Goal: Task Accomplishment & Management: Use online tool/utility

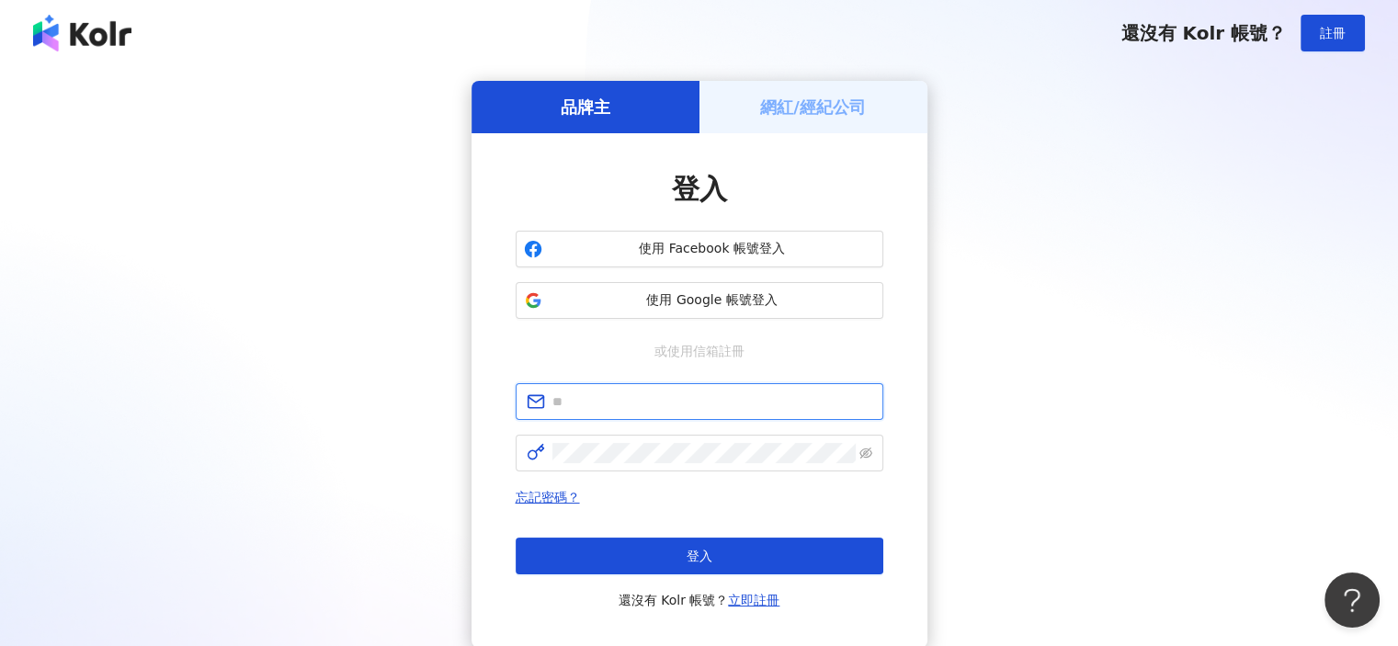
click at [644, 401] on input "text" at bounding box center [713, 402] width 320 height 20
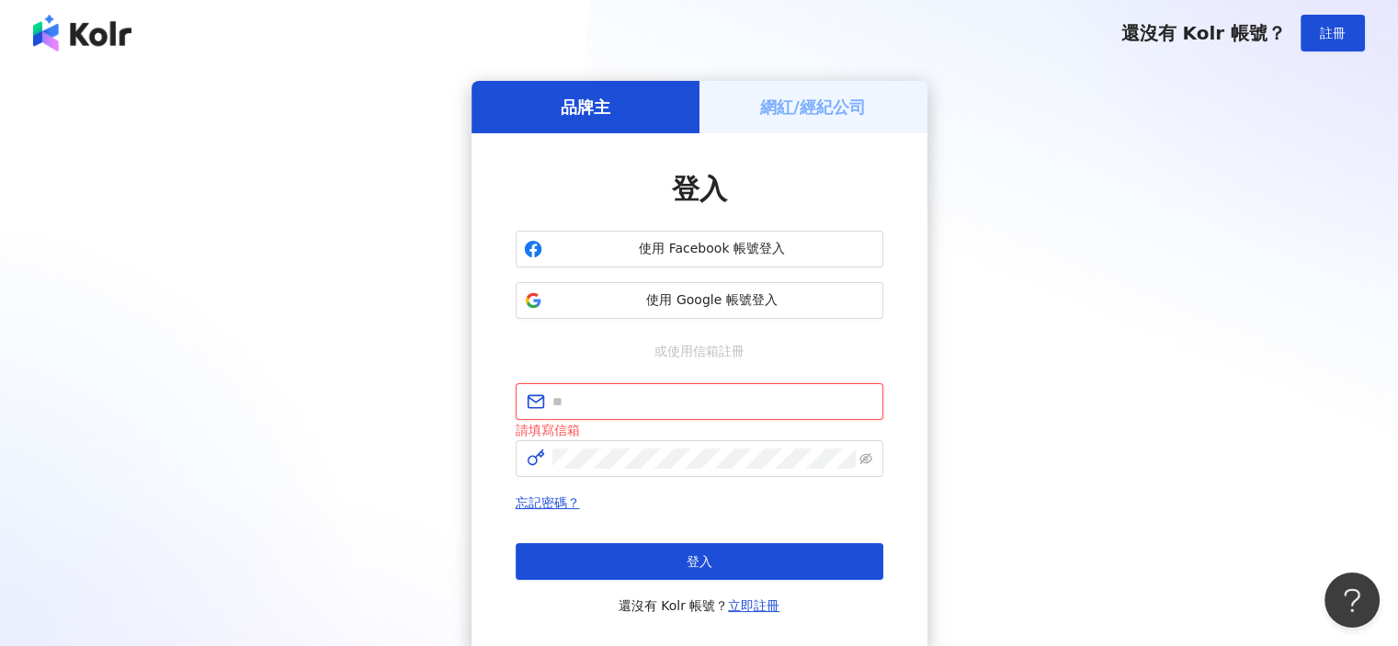
type input "**********"
click button "登入" at bounding box center [700, 561] width 368 height 37
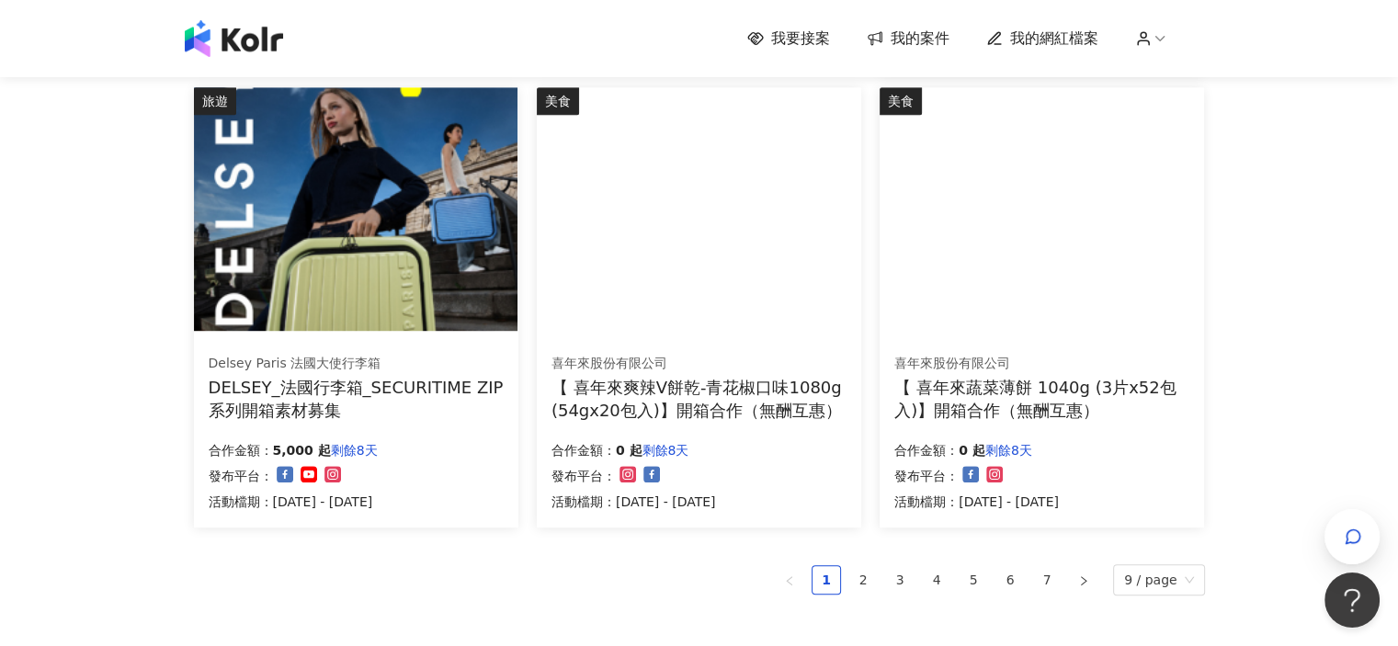
scroll to position [1329, 0]
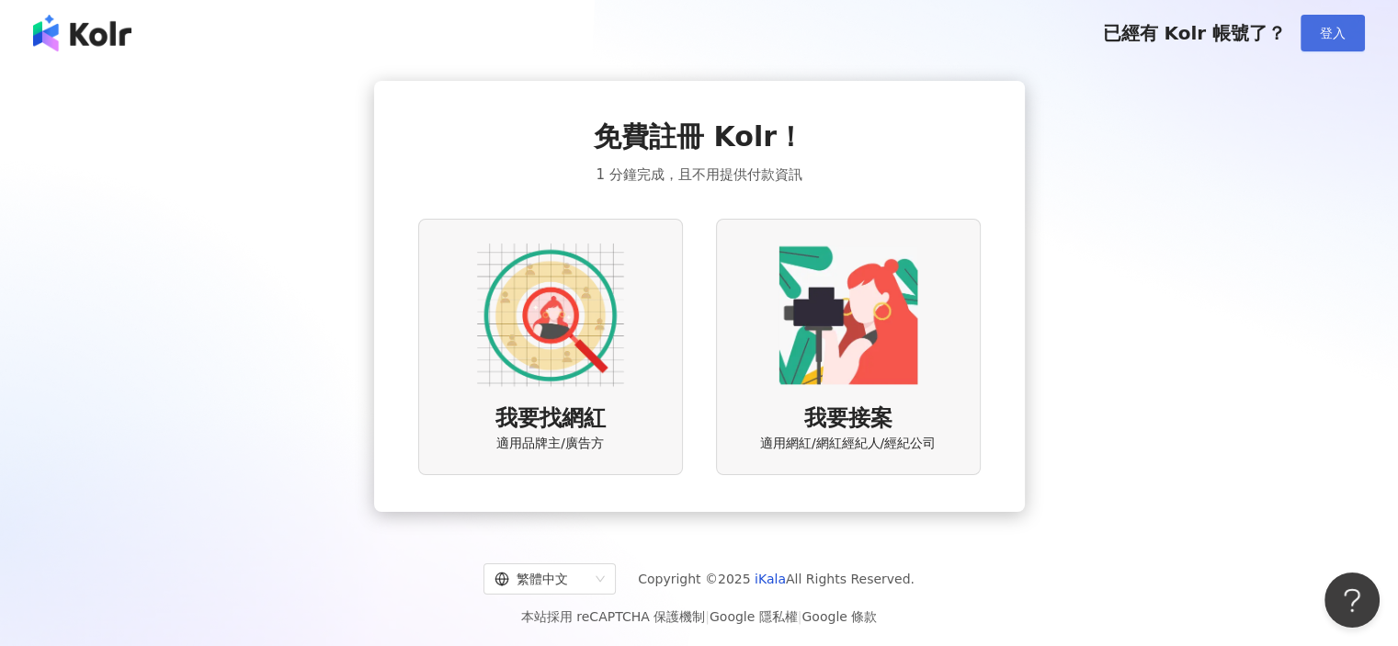
click at [1326, 33] on span "登入" at bounding box center [1333, 33] width 26 height 15
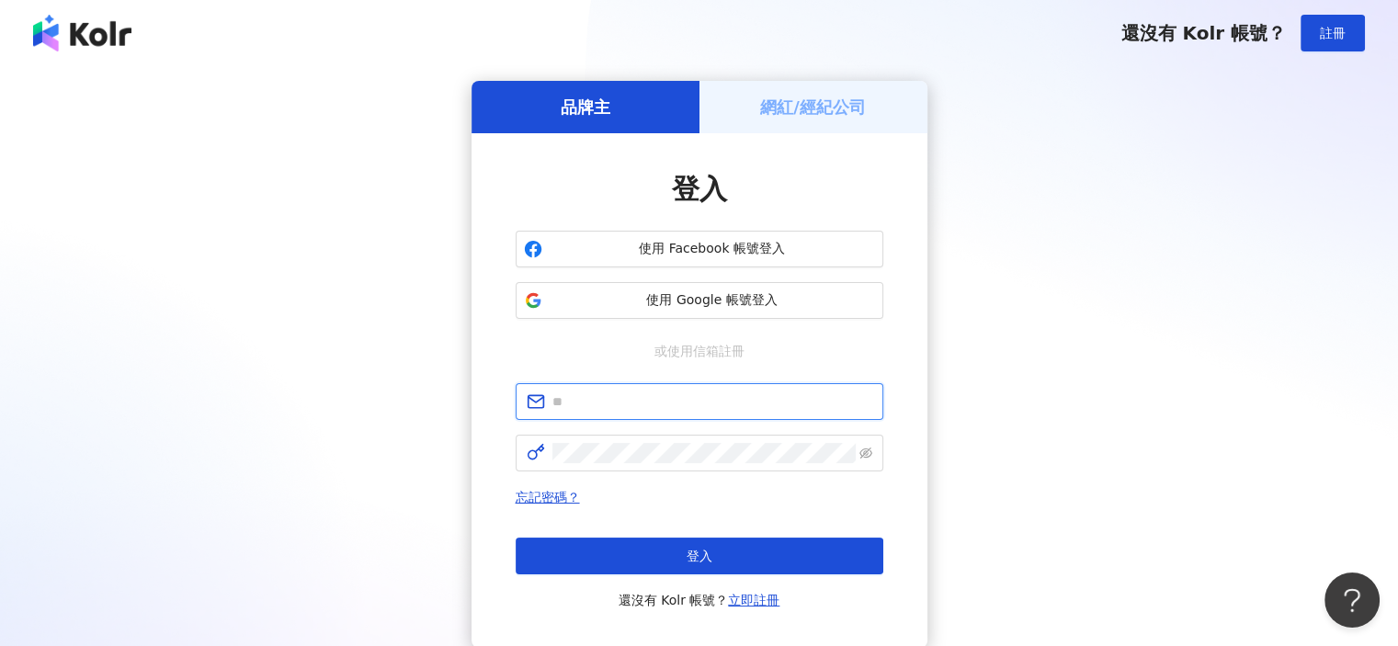
drag, startPoint x: 1326, startPoint y: 0, endPoint x: 592, endPoint y: 402, distance: 836.4
click at [592, 402] on input "text" at bounding box center [713, 402] width 320 height 20
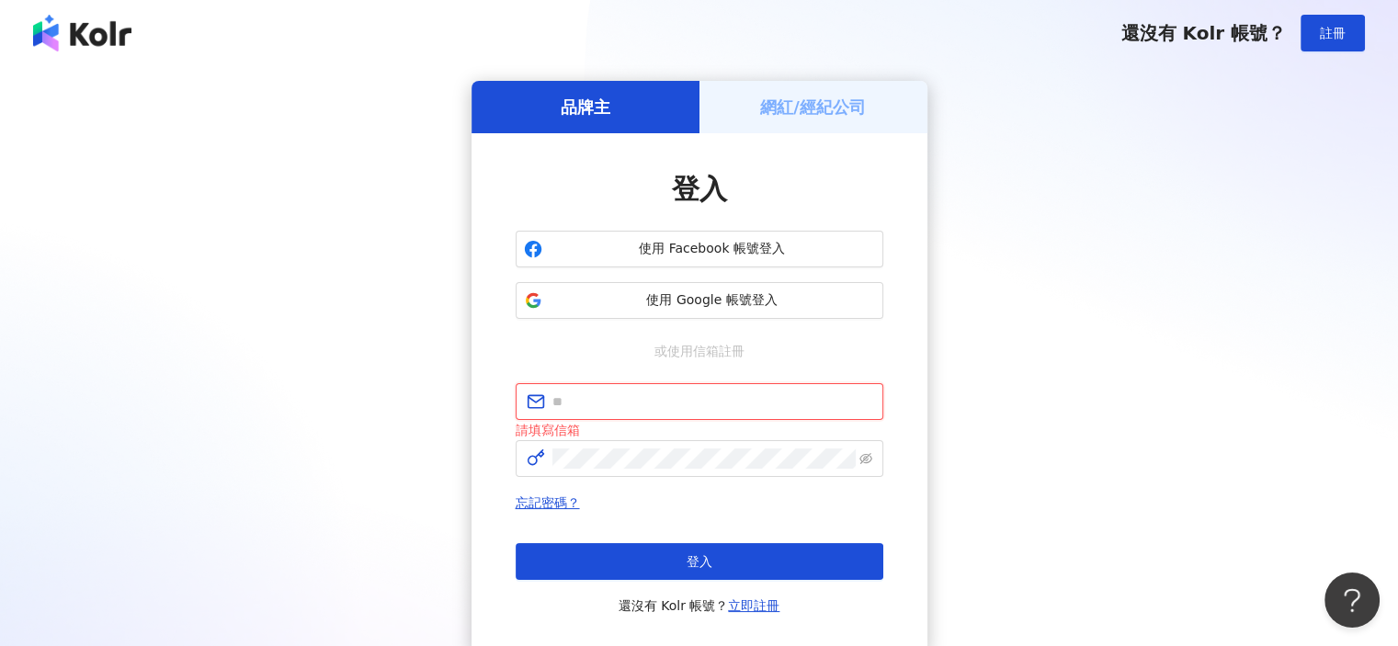
type input "**********"
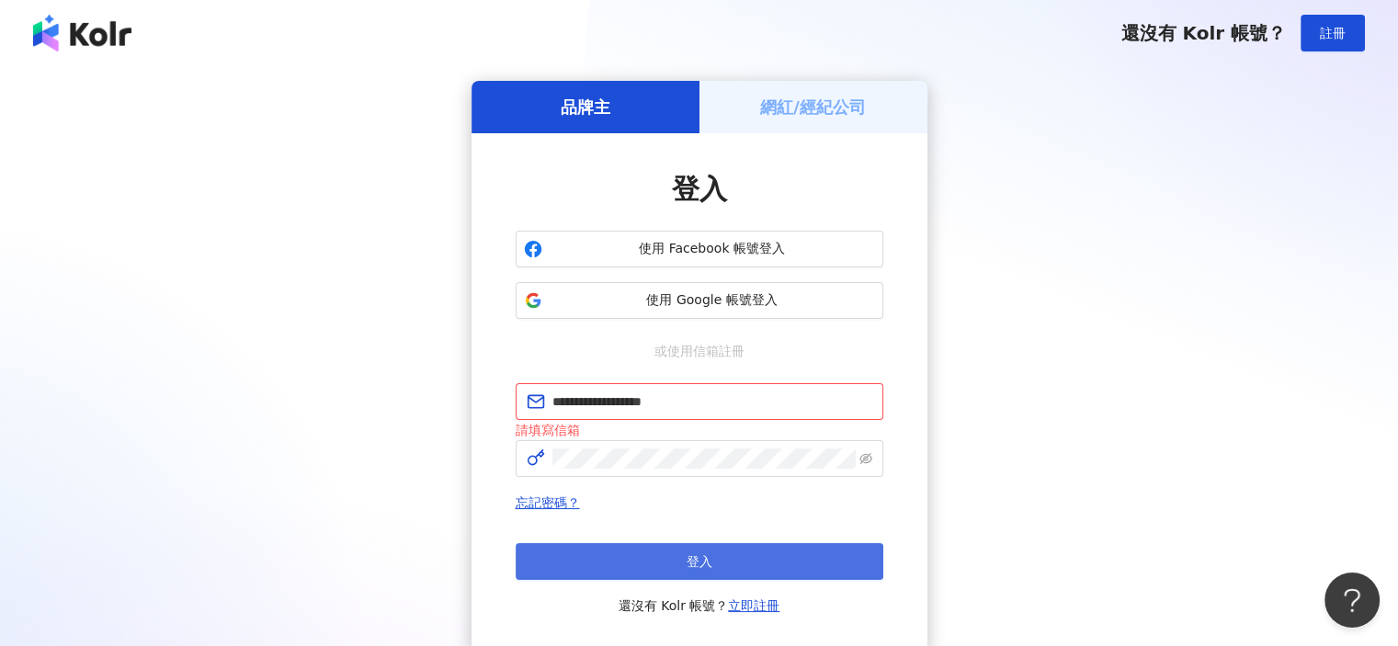
click at [667, 569] on button "登入" at bounding box center [700, 561] width 368 height 37
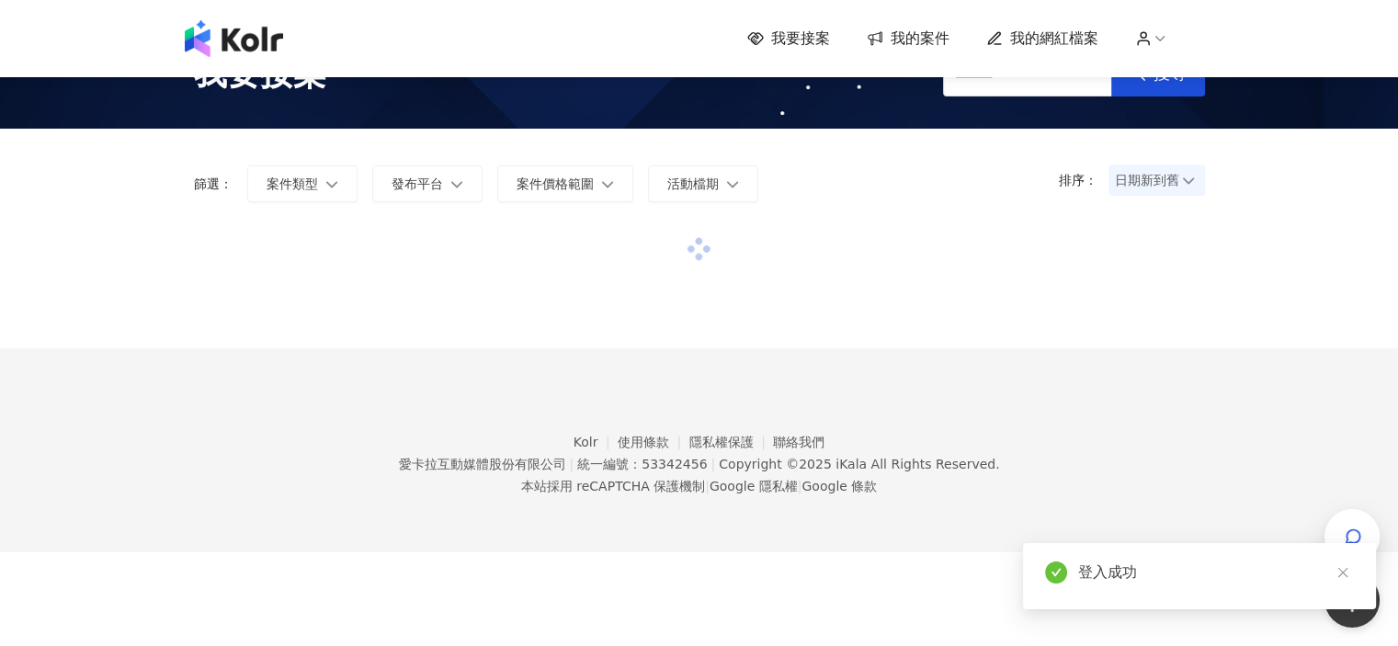
scroll to position [85, 0]
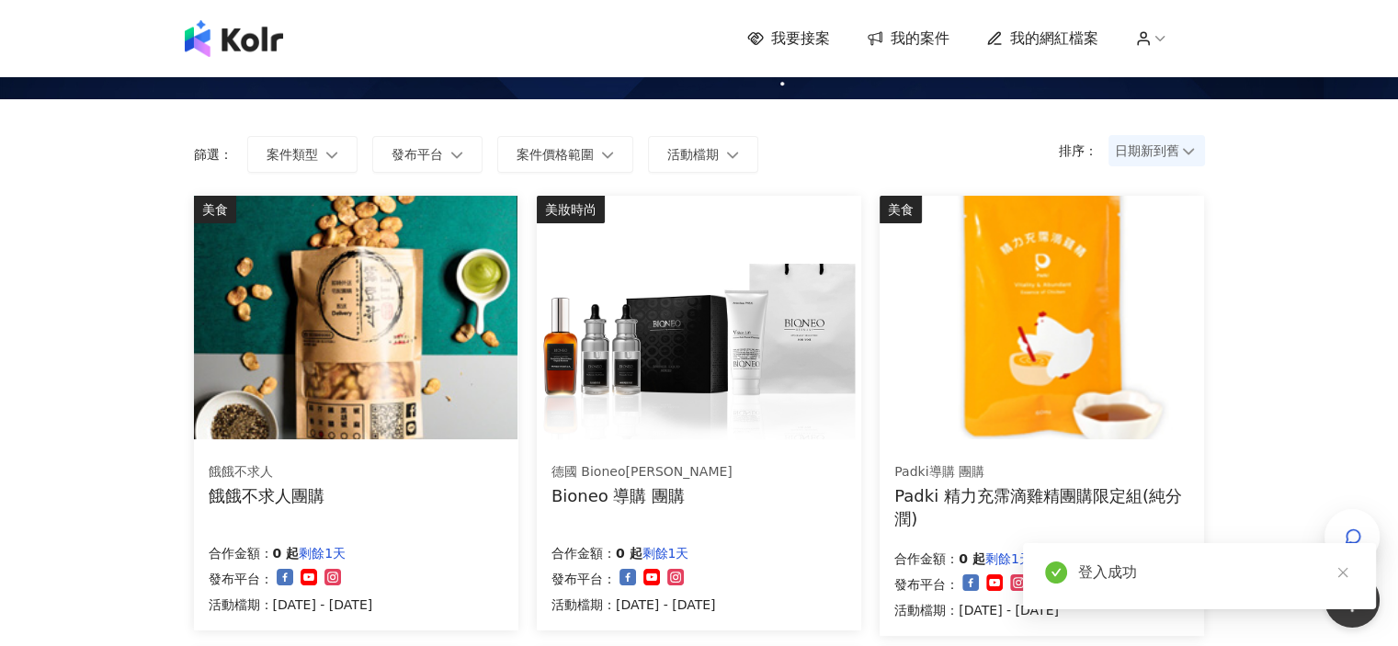
click at [1087, 39] on span "我的網紅檔案" at bounding box center [1054, 38] width 88 height 20
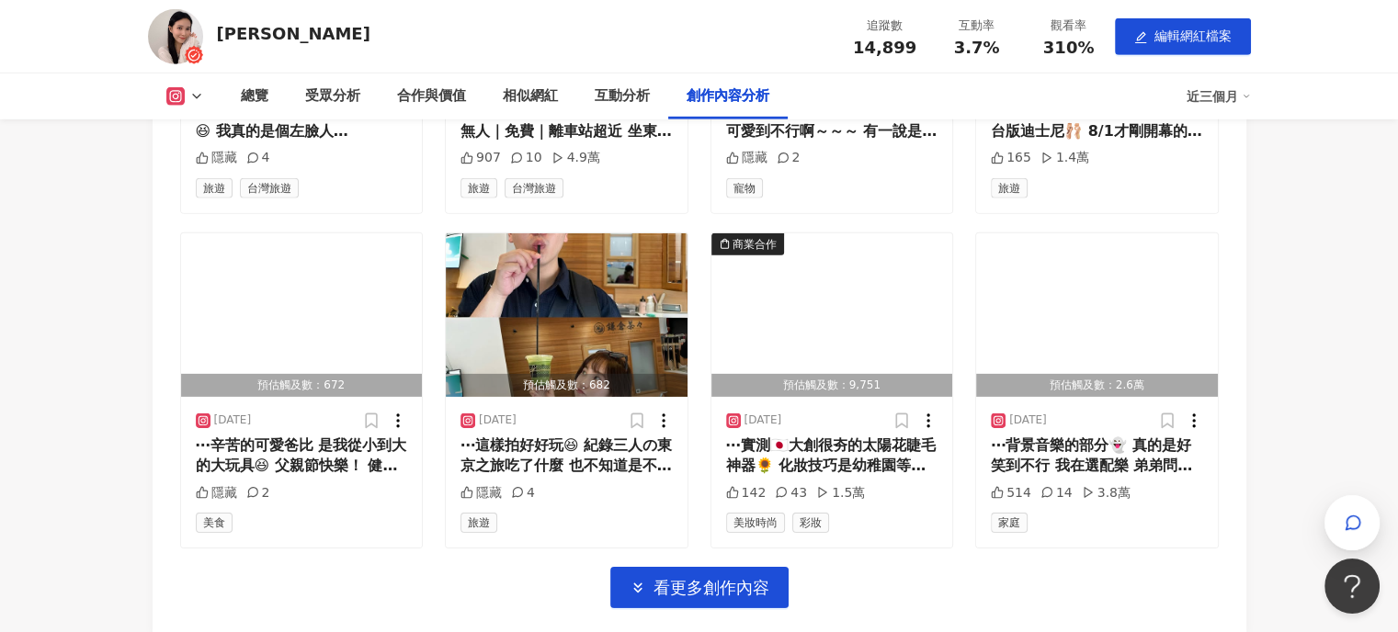
scroll to position [5700, 0]
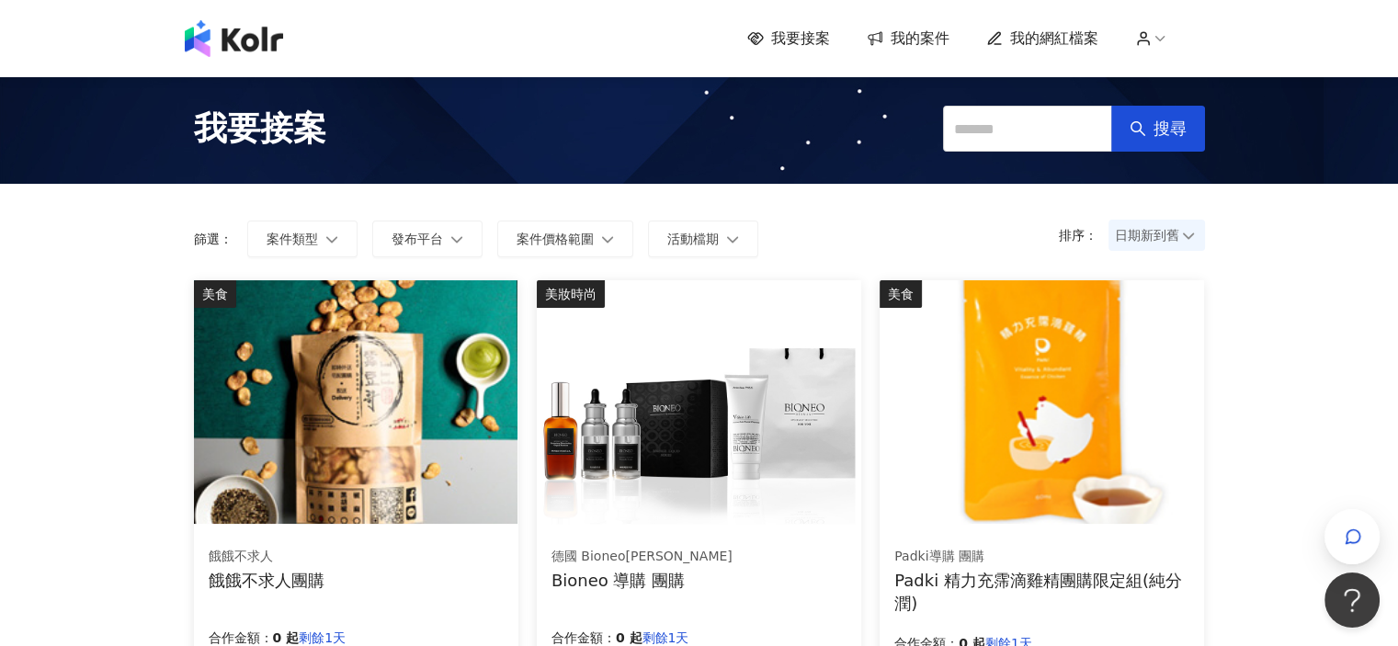
click at [938, 40] on span "我的案件" at bounding box center [920, 38] width 59 height 20
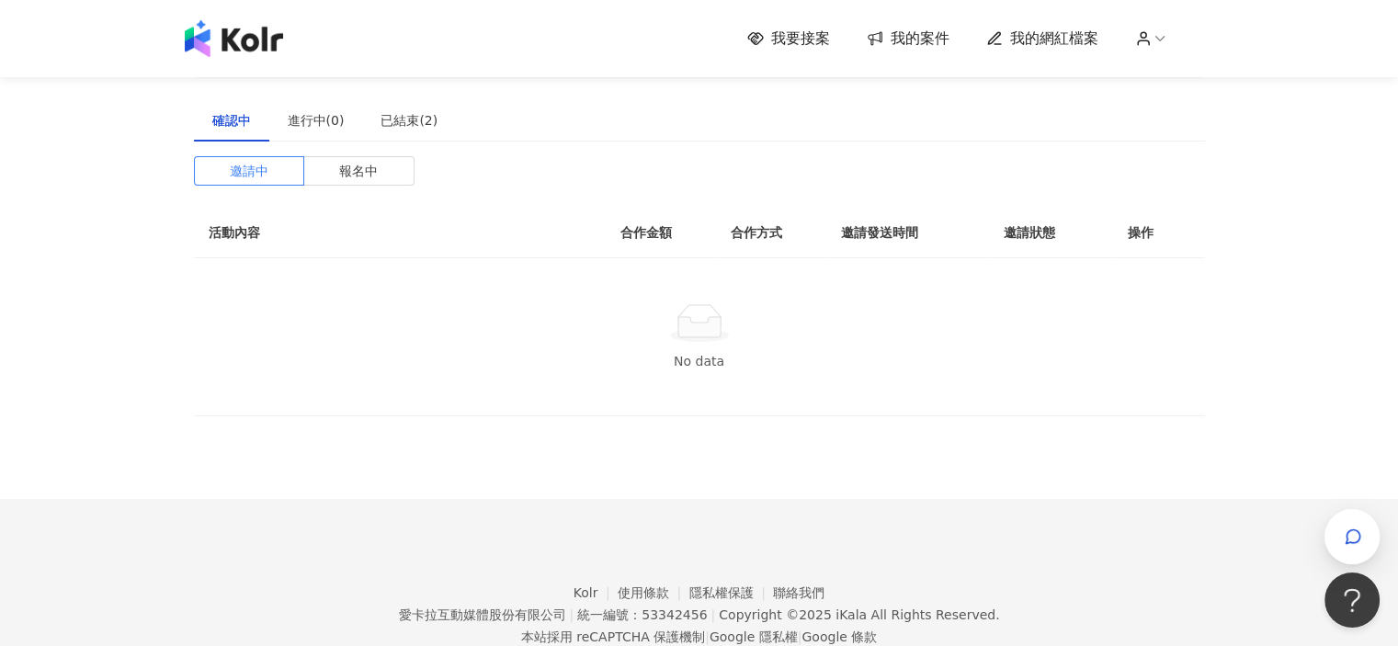
click at [822, 40] on span "我要接案" at bounding box center [800, 38] width 59 height 20
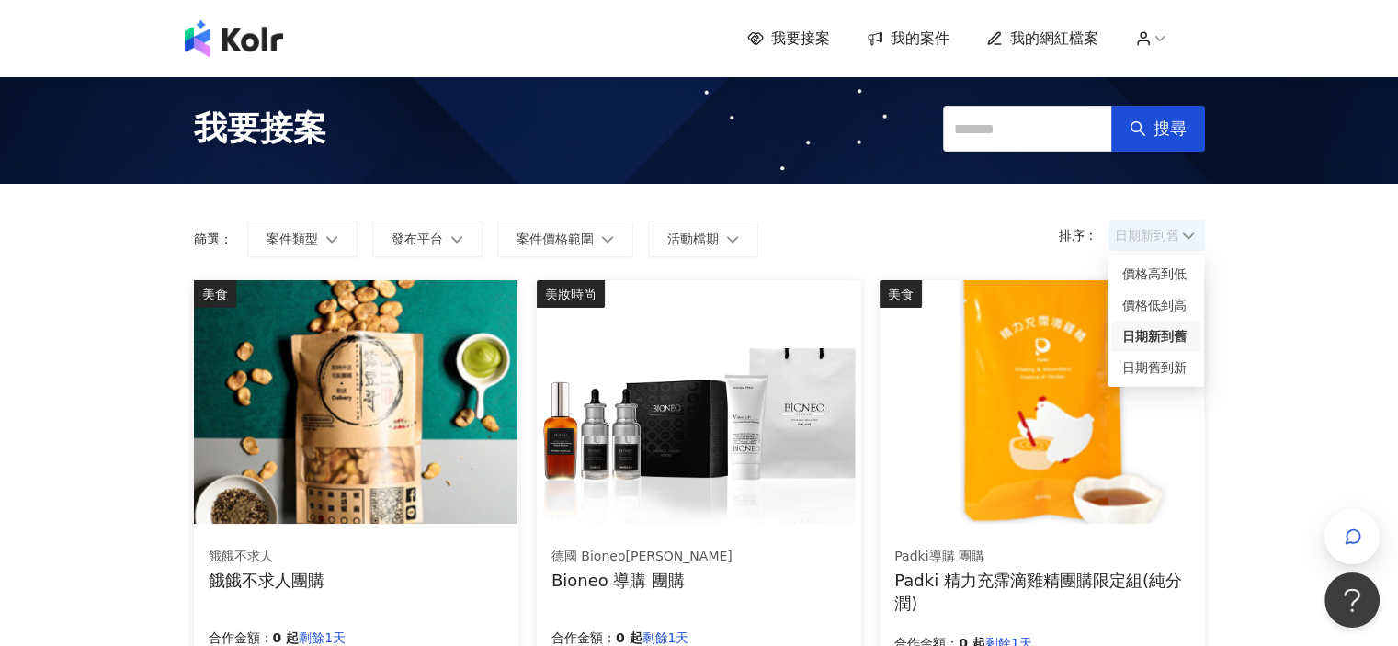
click at [1169, 234] on span "日期新到舊" at bounding box center [1157, 236] width 84 height 28
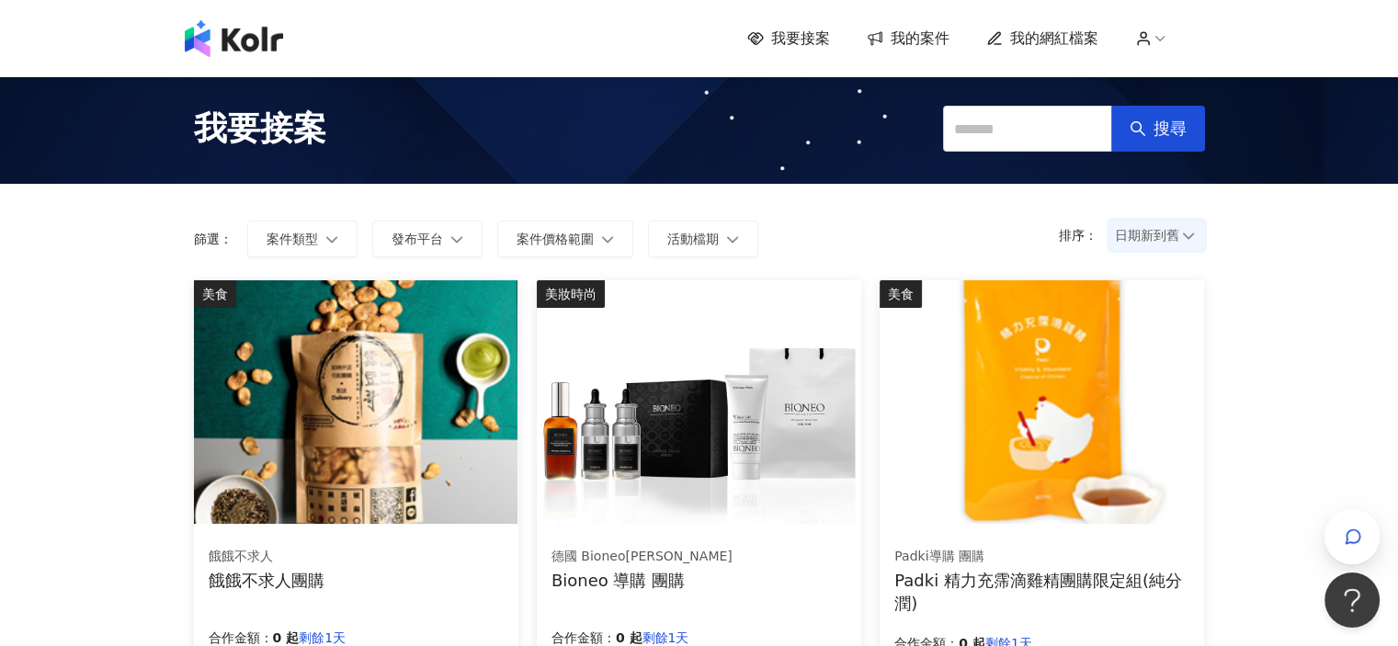
click at [1169, 234] on span "日期新到舊" at bounding box center [1157, 236] width 84 height 28
click at [837, 227] on form "排序： 日期新到舊 日期新到舊 篩選： 案件類型 發布平台 案件價格範圍 活動檔期" at bounding box center [699, 239] width 1011 height 37
click at [688, 234] on span "活動檔期" at bounding box center [692, 239] width 51 height 15
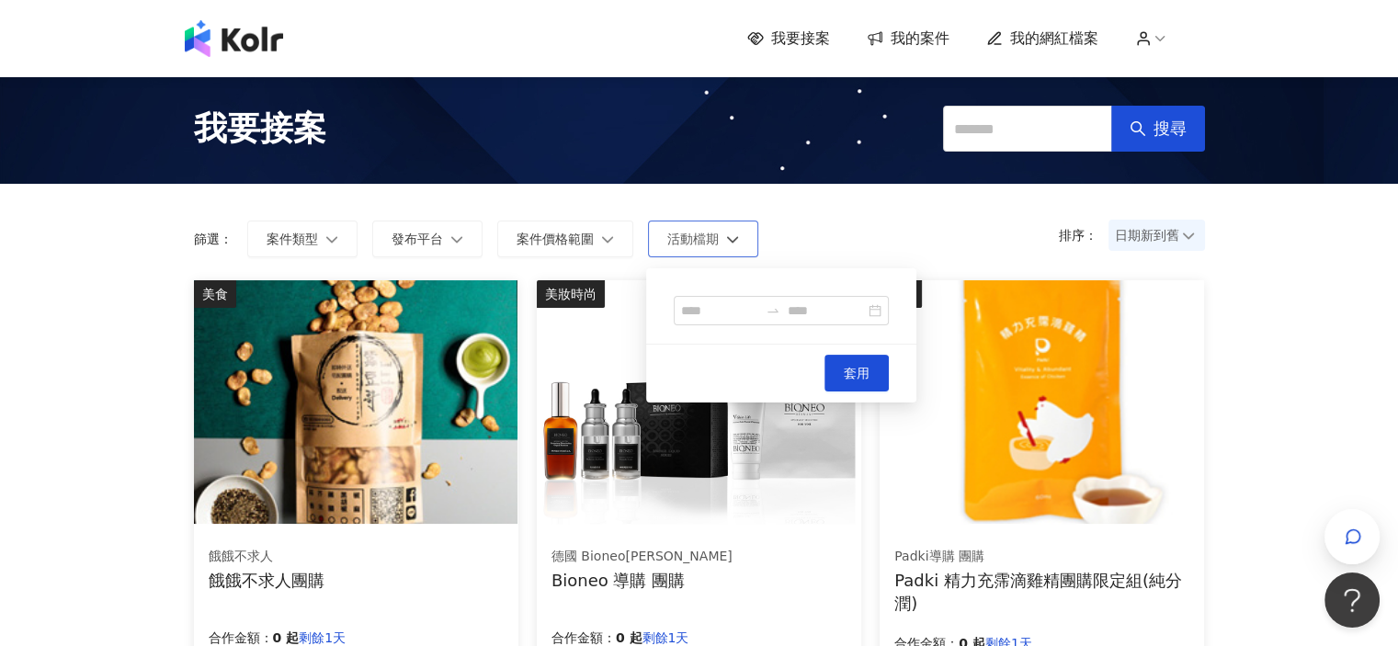
click at [688, 234] on span "活動檔期" at bounding box center [692, 239] width 51 height 15
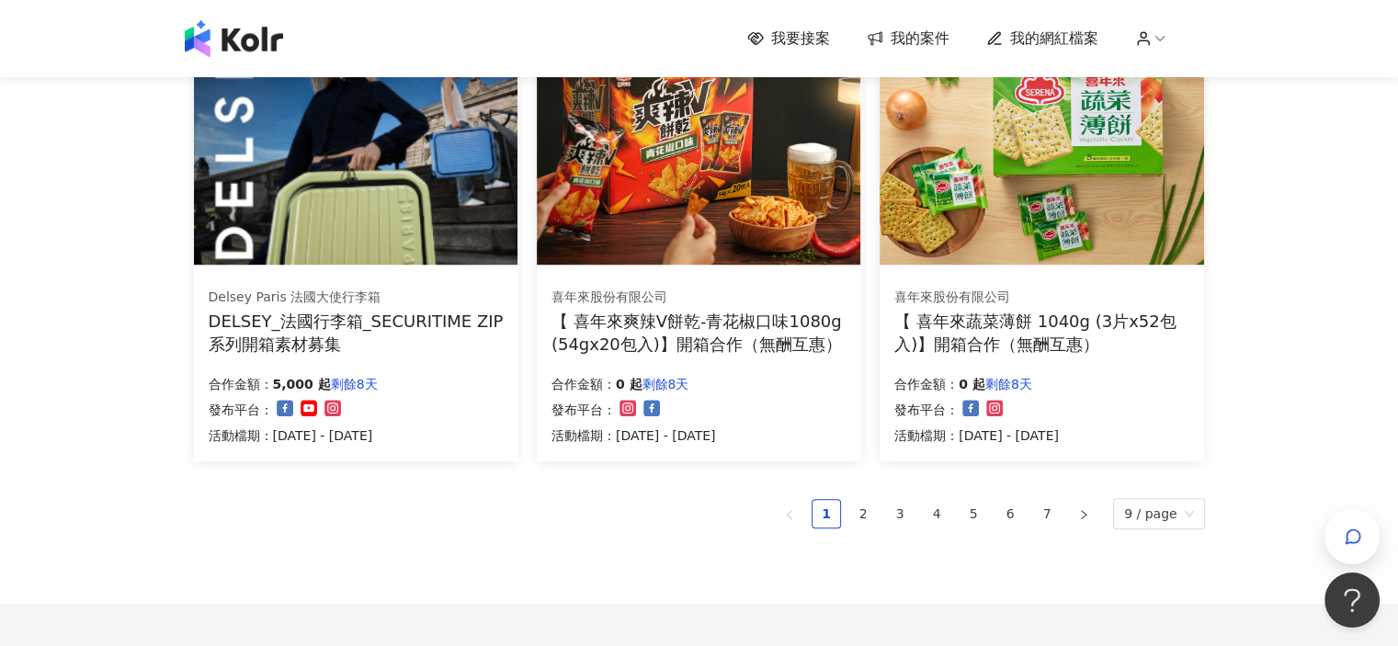
scroll to position [1329, 0]
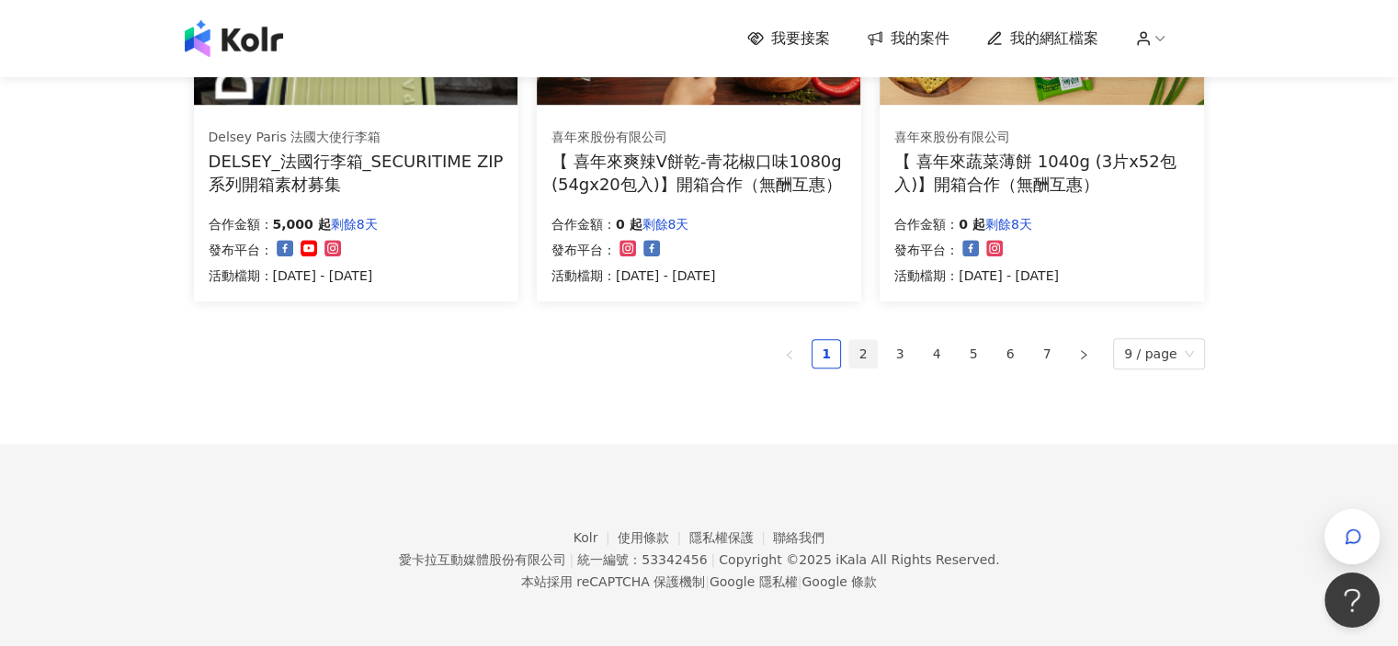
click at [864, 354] on link "2" at bounding box center [863, 354] width 28 height 28
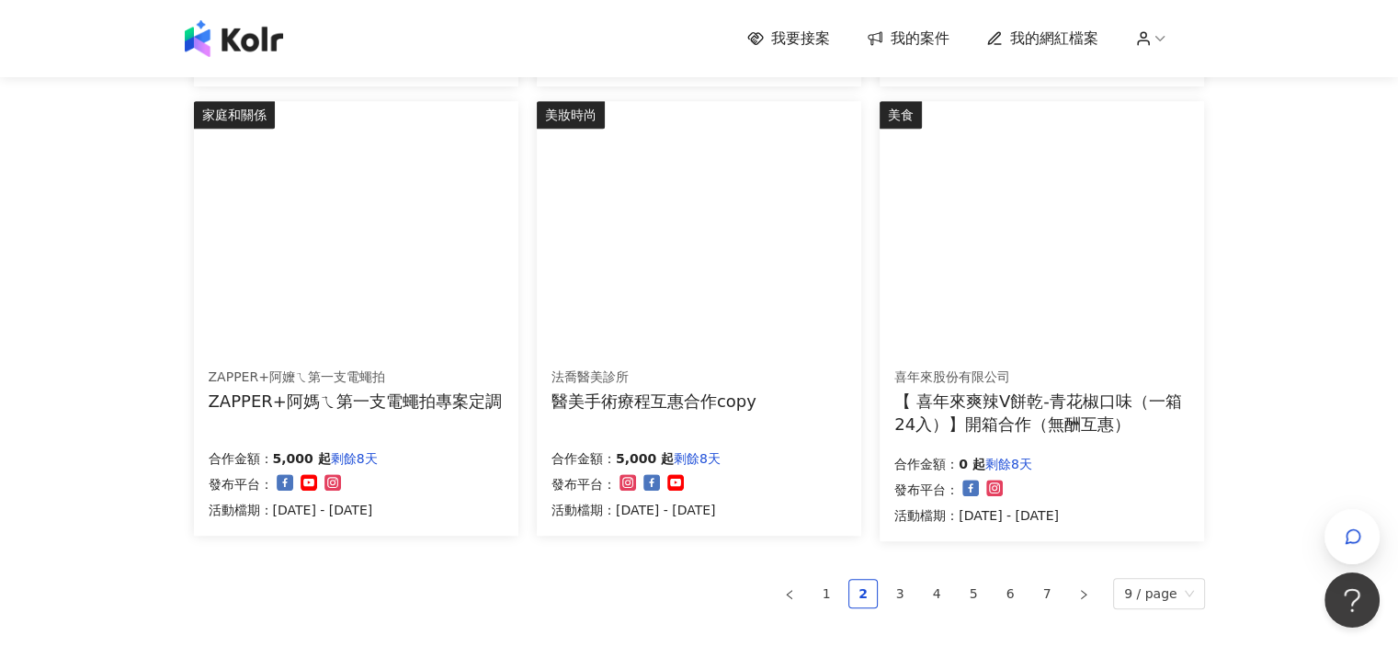
scroll to position [1048, 0]
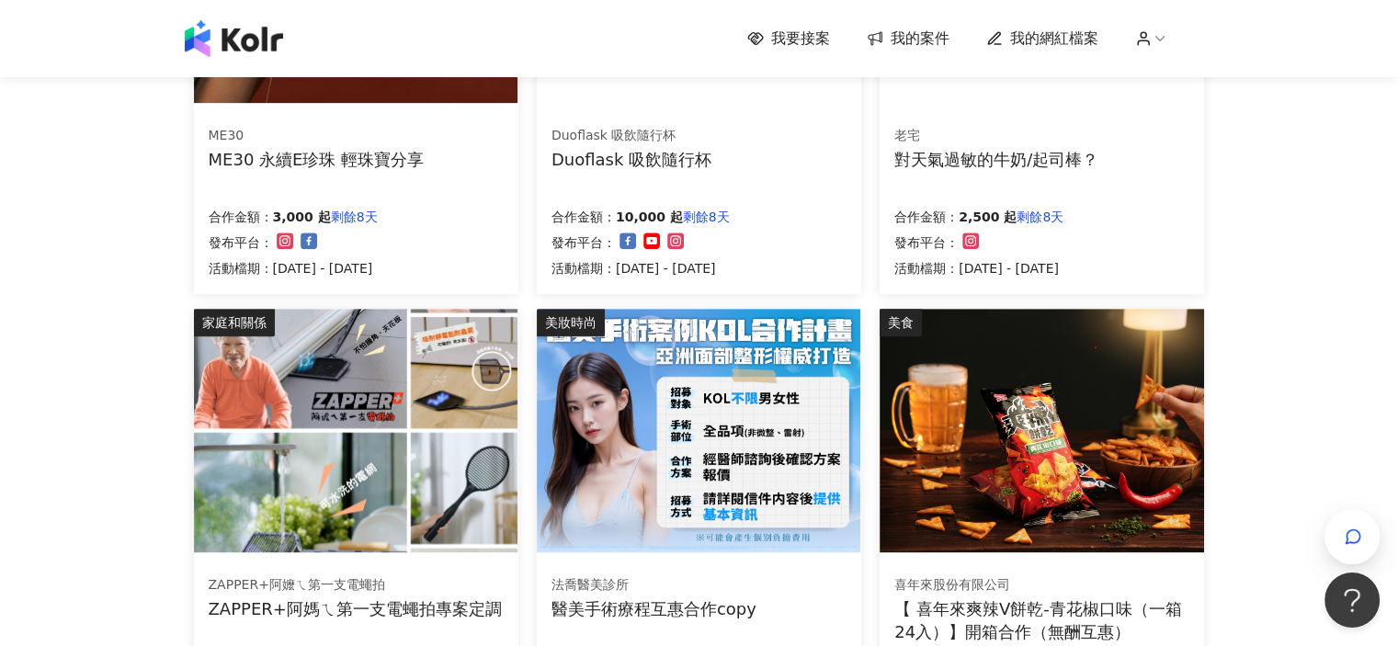
scroll to position [1103, 0]
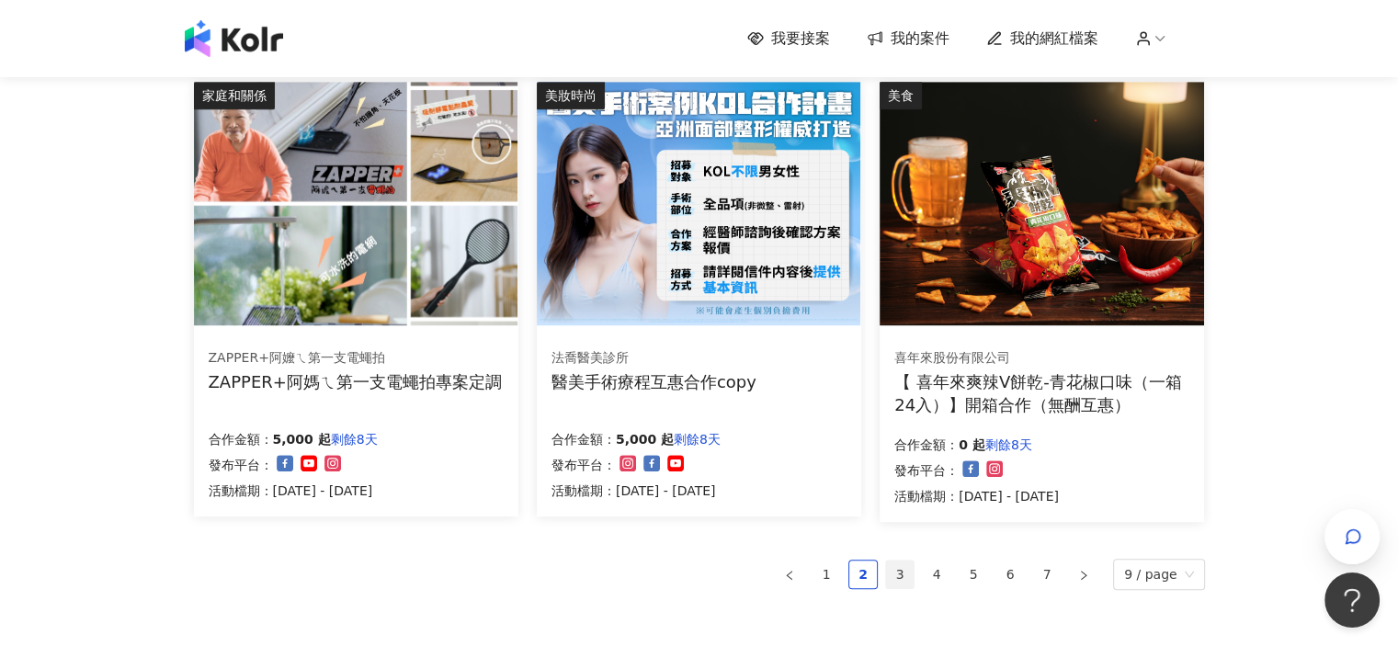
click at [904, 577] on link "3" at bounding box center [900, 575] width 28 height 28
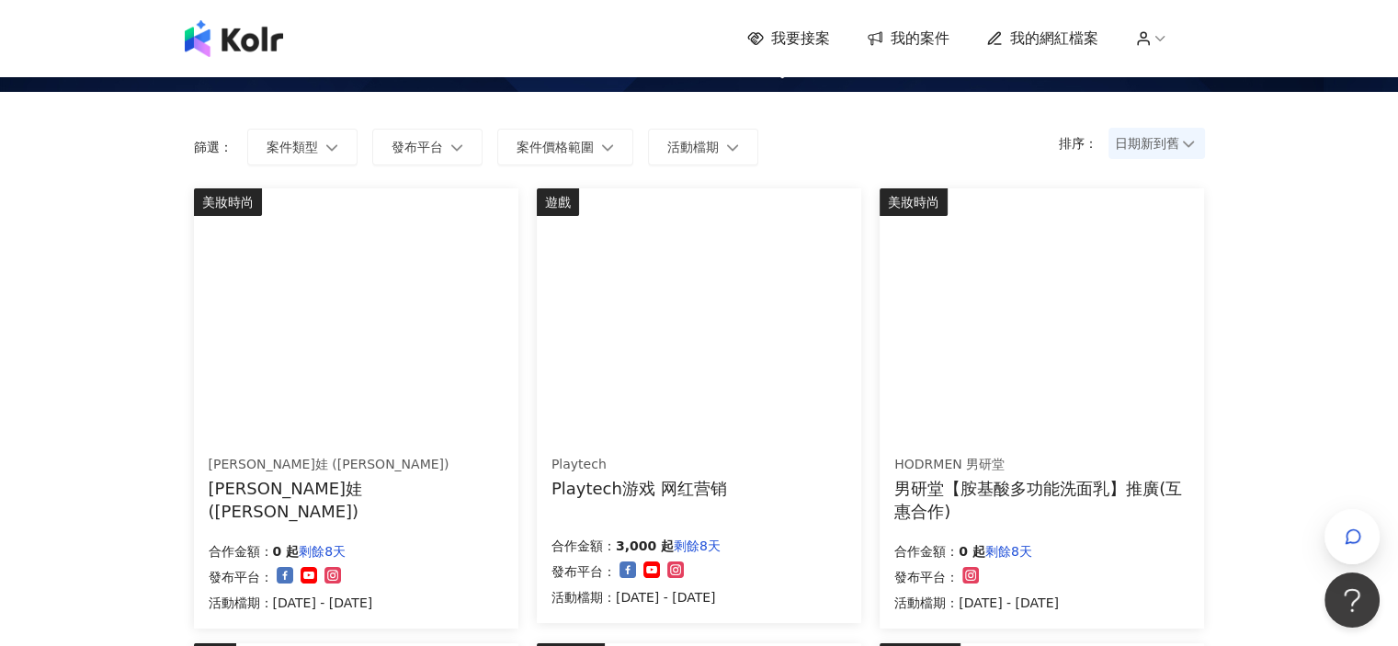
scroll to position [0, 0]
